Goal: Task Accomplishment & Management: Use online tool/utility

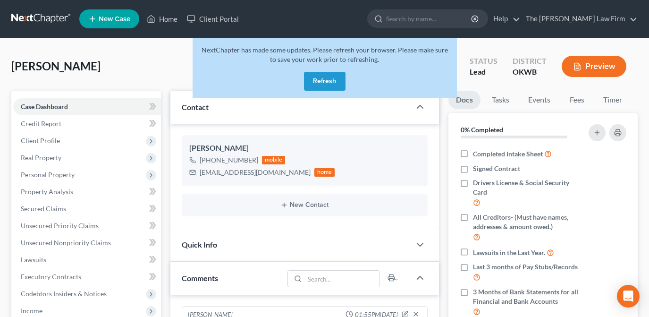
scroll to position [43, 0]
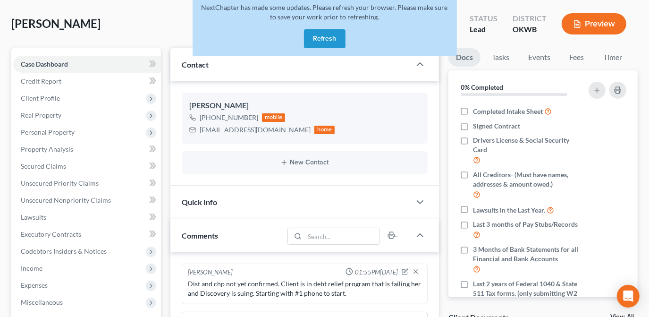
click at [335, 39] on button "Refresh" at bounding box center [325, 38] width 42 height 19
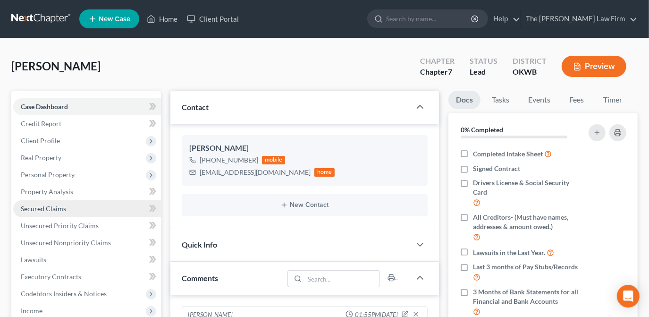
click at [111, 207] on link "Secured Claims" at bounding box center [87, 208] width 148 height 17
